Goal: Transaction & Acquisition: Download file/media

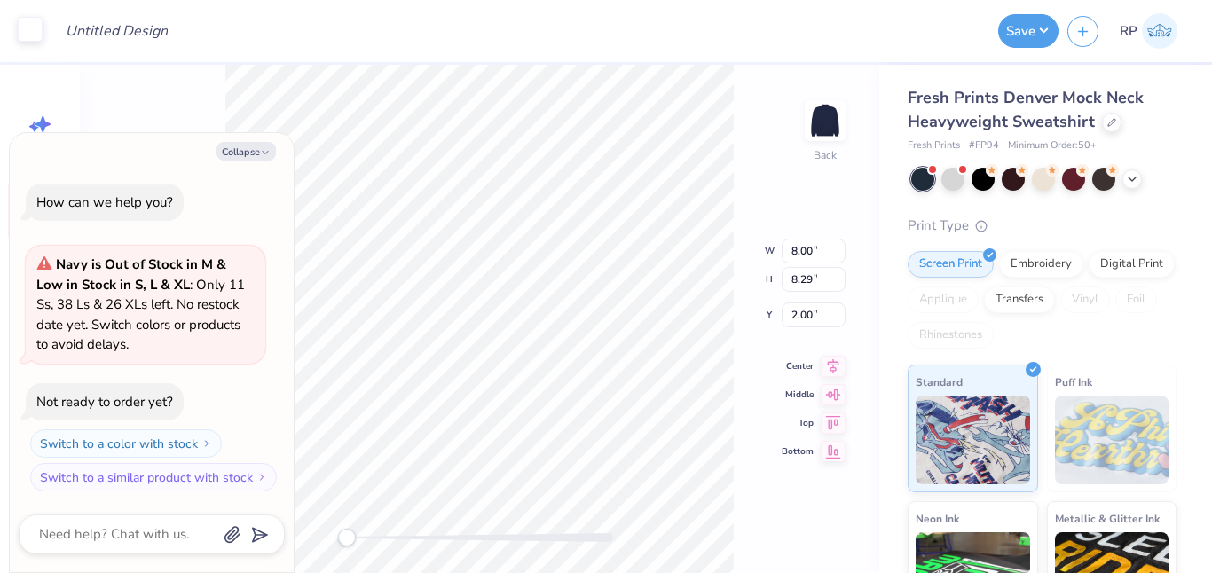
click at [31, 27] on div at bounding box center [30, 29] width 25 height 25
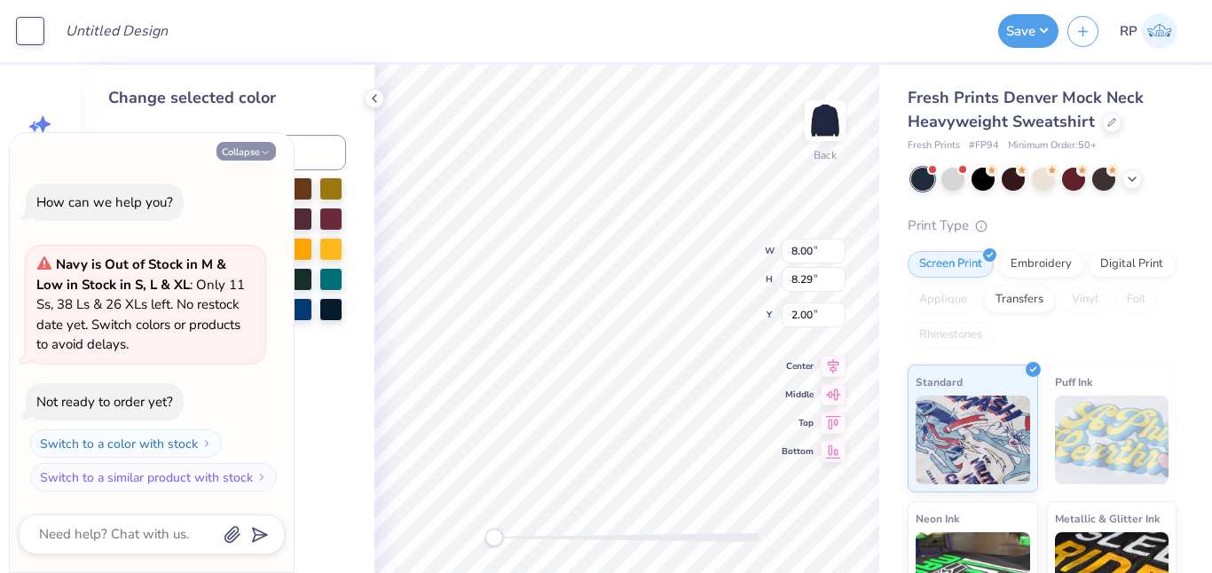
click at [258, 152] on button "Collapse" at bounding box center [245, 151] width 59 height 19
type textarea "x"
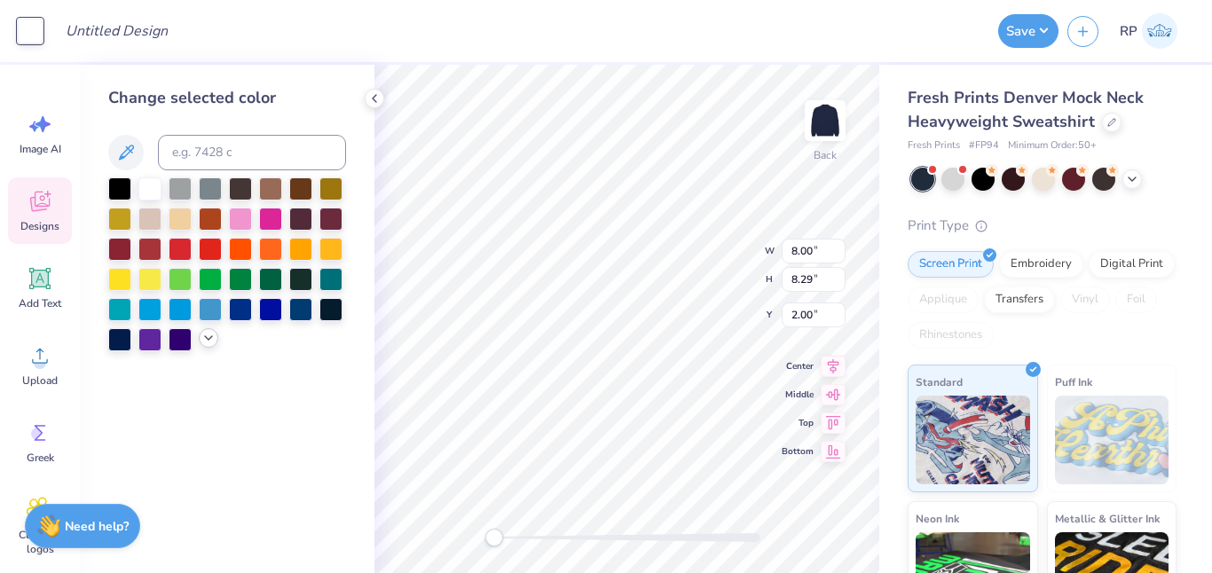
click at [201, 337] on icon at bounding box center [208, 338] width 14 height 14
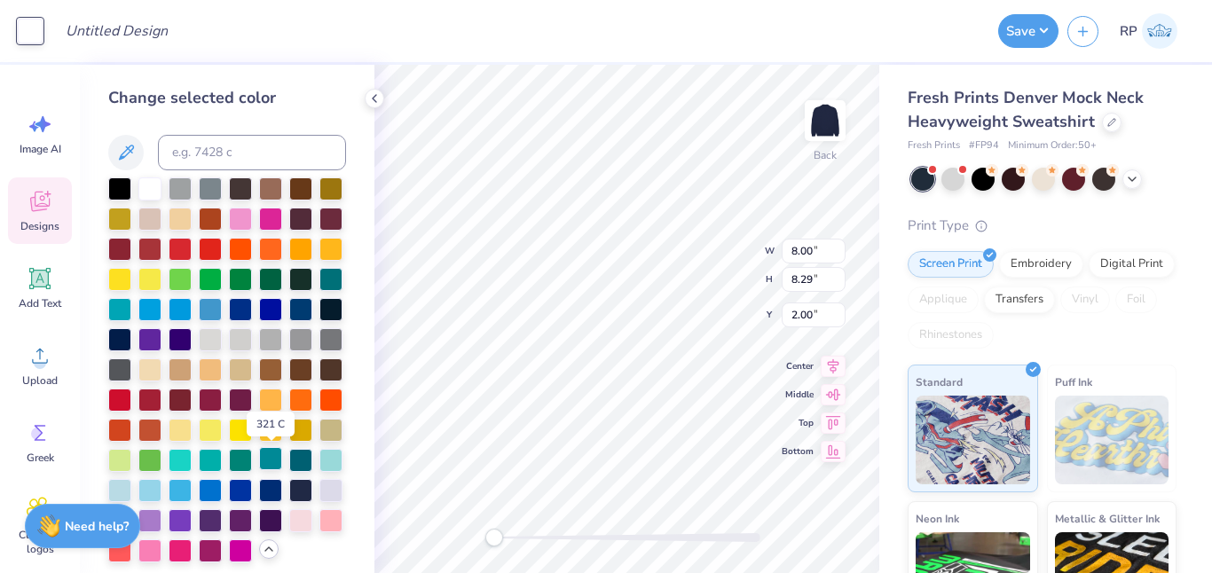
scroll to position [11, 0]
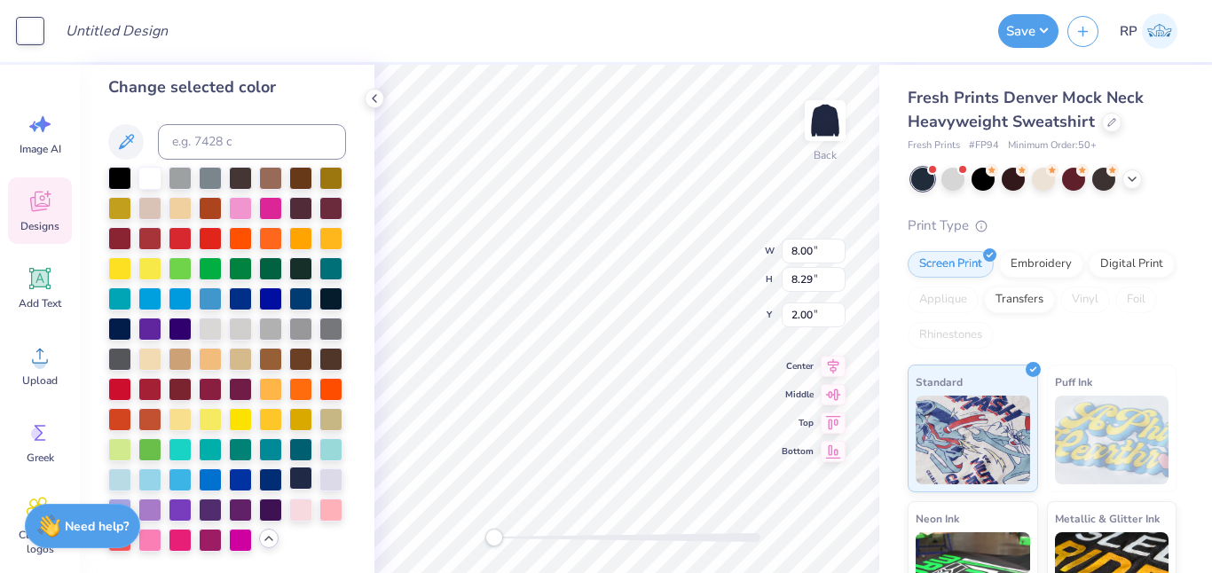
click at [296, 475] on div at bounding box center [300, 478] width 23 height 23
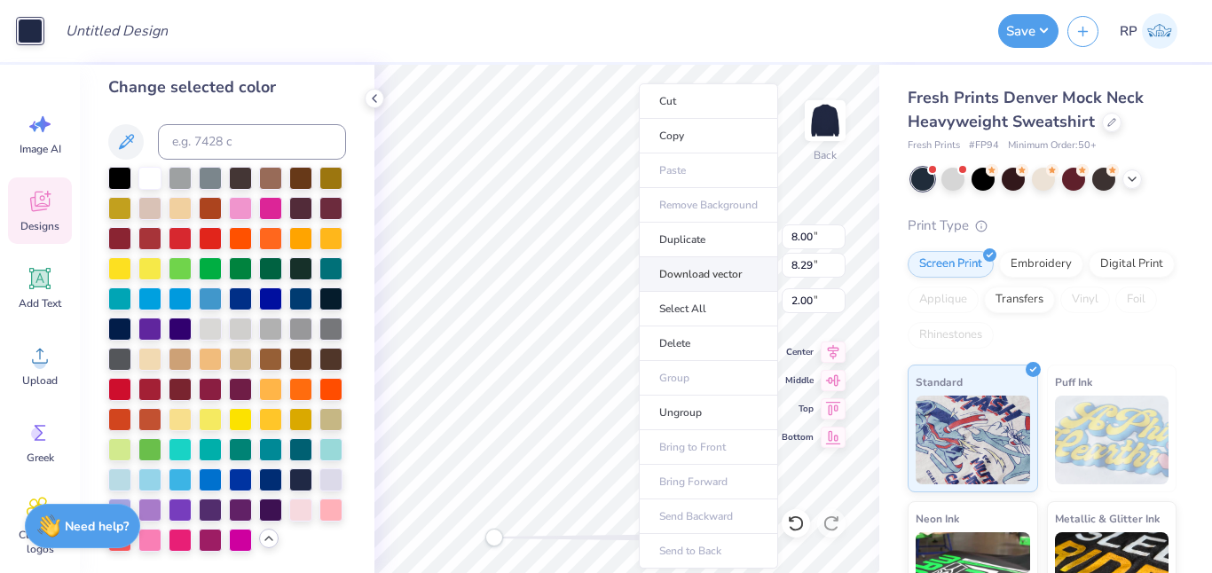
click at [702, 276] on li "Download vector" at bounding box center [708, 274] width 139 height 35
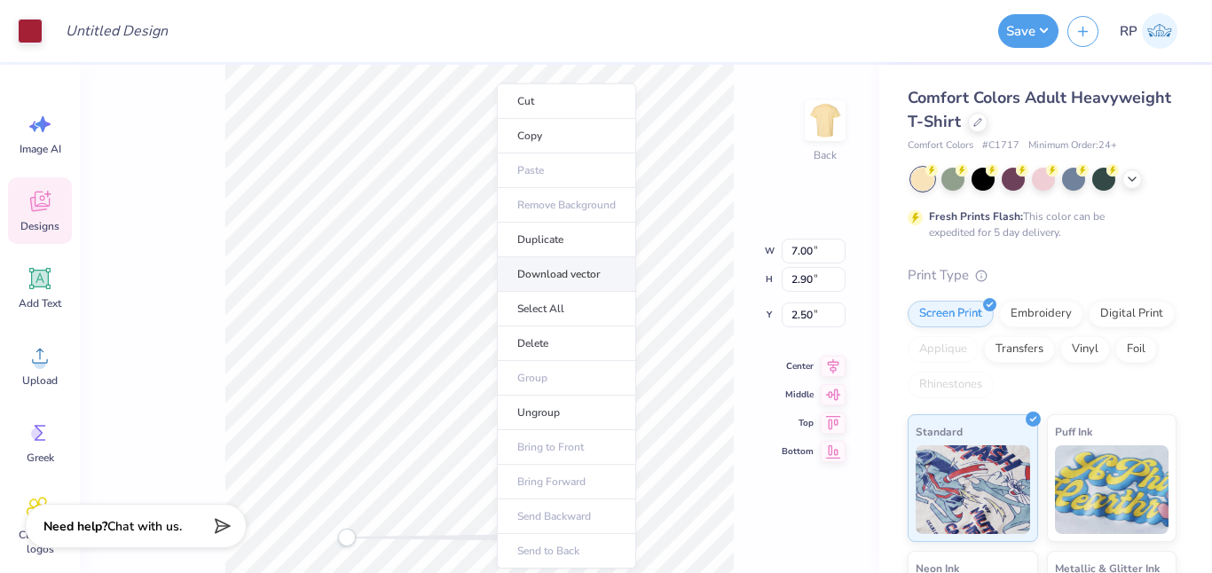
click at [586, 274] on li "Download vector" at bounding box center [566, 274] width 139 height 35
